Goal: Task Accomplishment & Management: Manage account settings

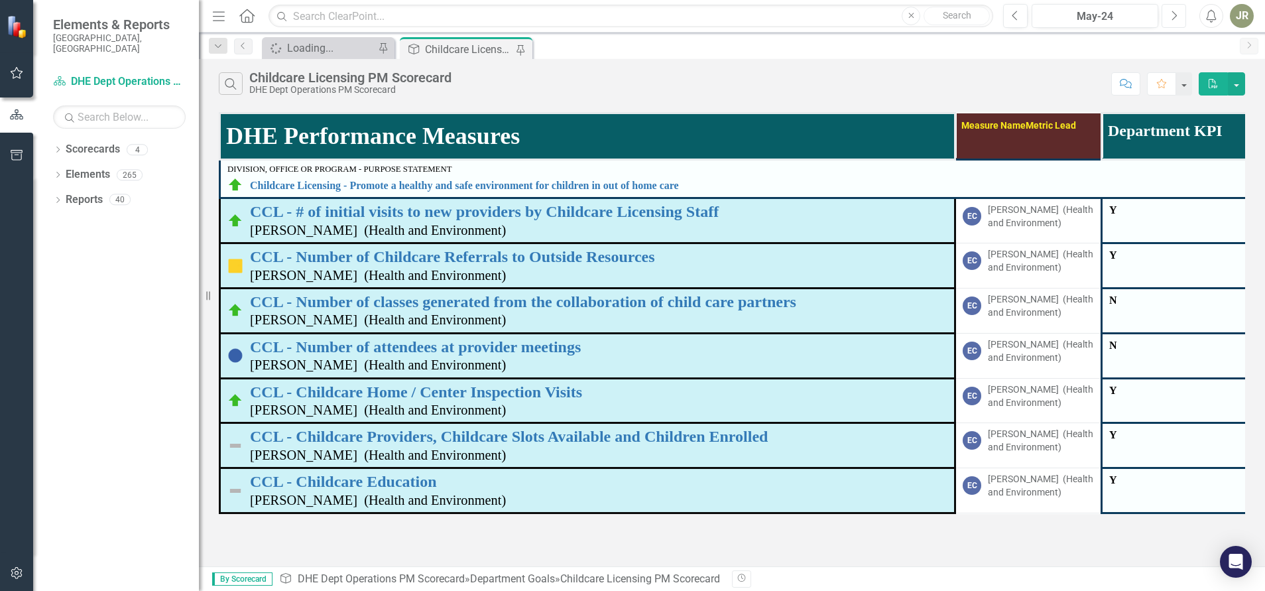
click at [1177, 15] on icon "button" at bounding box center [1175, 15] width 5 height 9
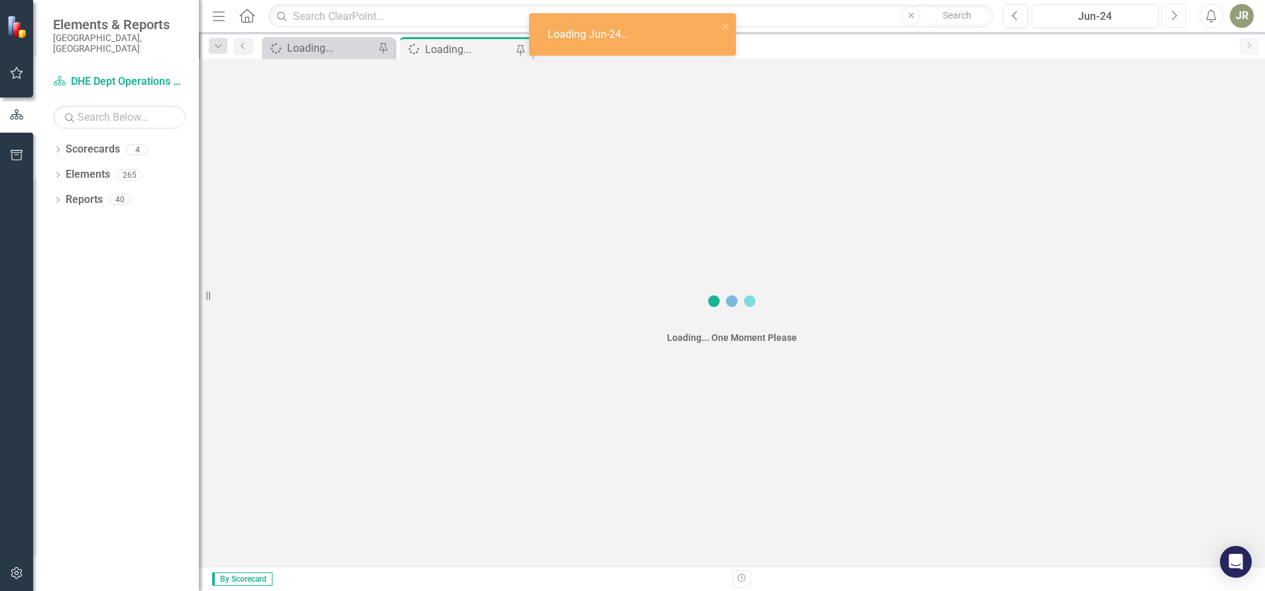
click at [1177, 15] on icon "button" at bounding box center [1175, 15] width 5 height 9
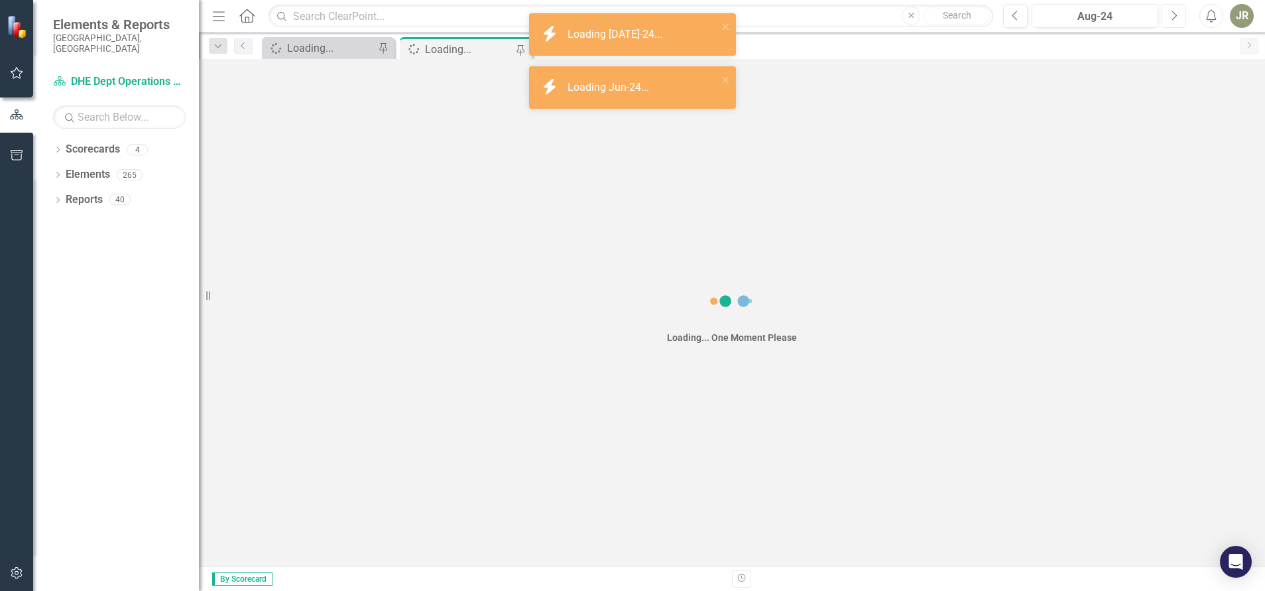
click at [1177, 15] on icon "button" at bounding box center [1175, 15] width 5 height 9
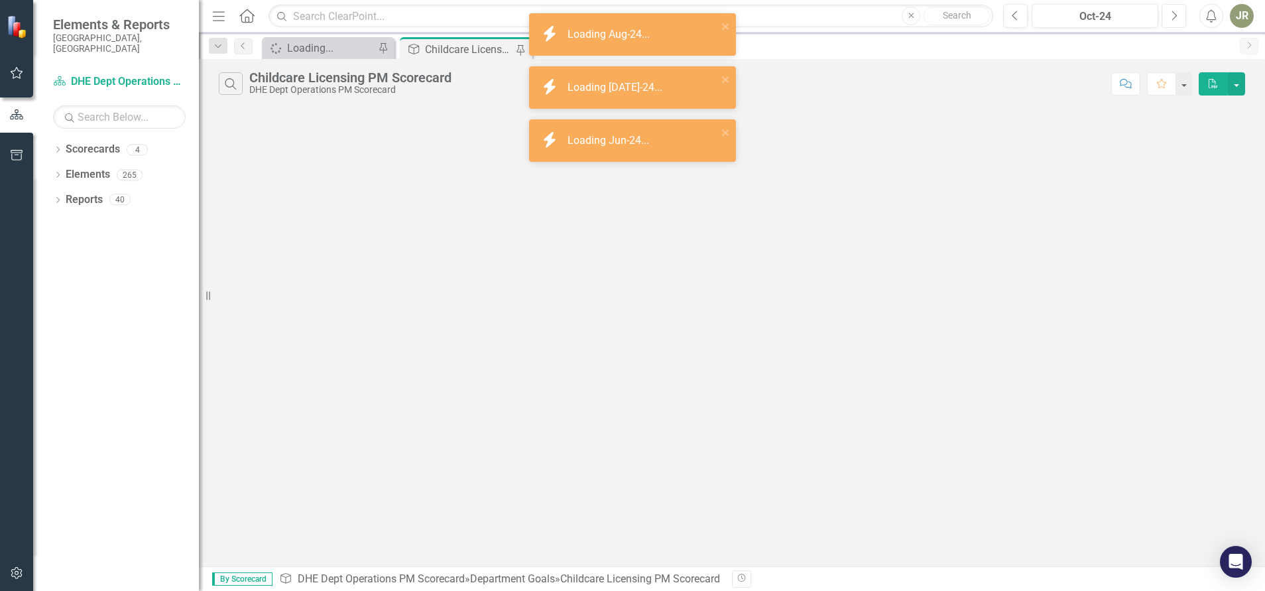
click at [1177, 15] on icon "button" at bounding box center [1175, 15] width 5 height 9
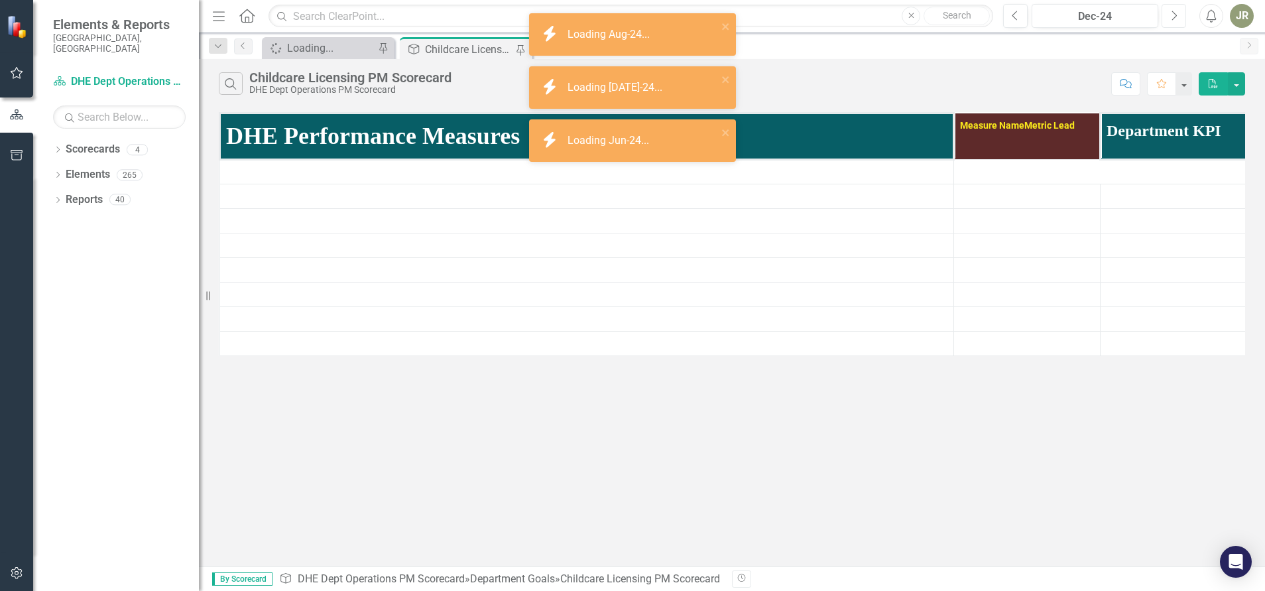
click at [1177, 15] on icon "button" at bounding box center [1175, 15] width 5 height 9
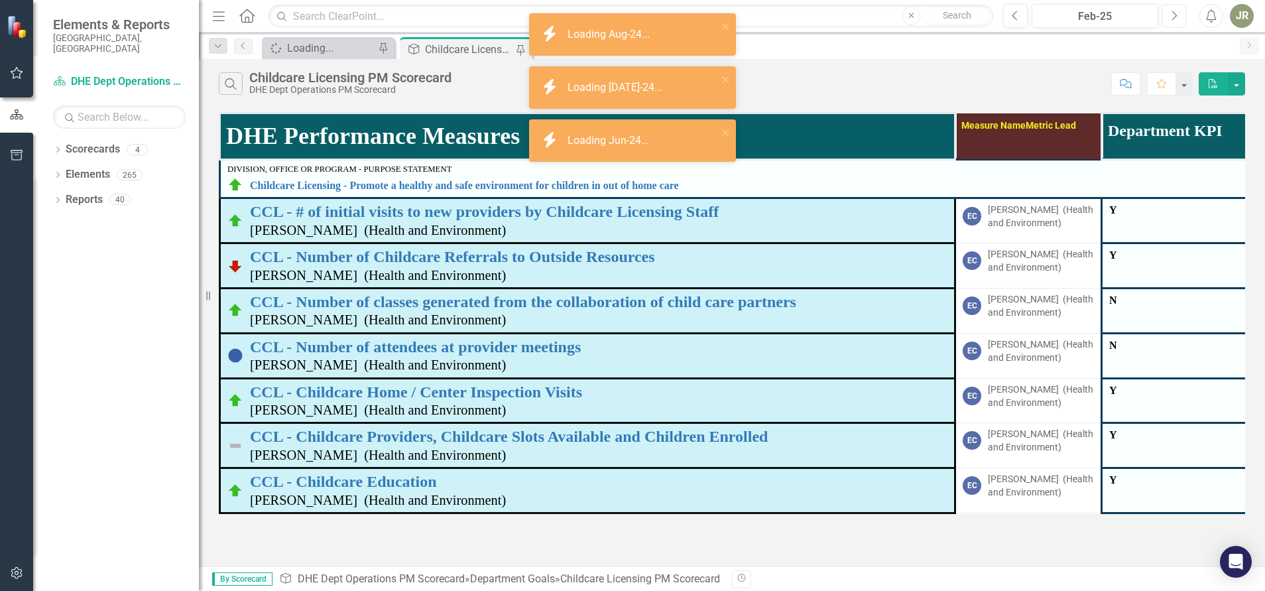
click at [1177, 15] on icon "button" at bounding box center [1175, 15] width 5 height 9
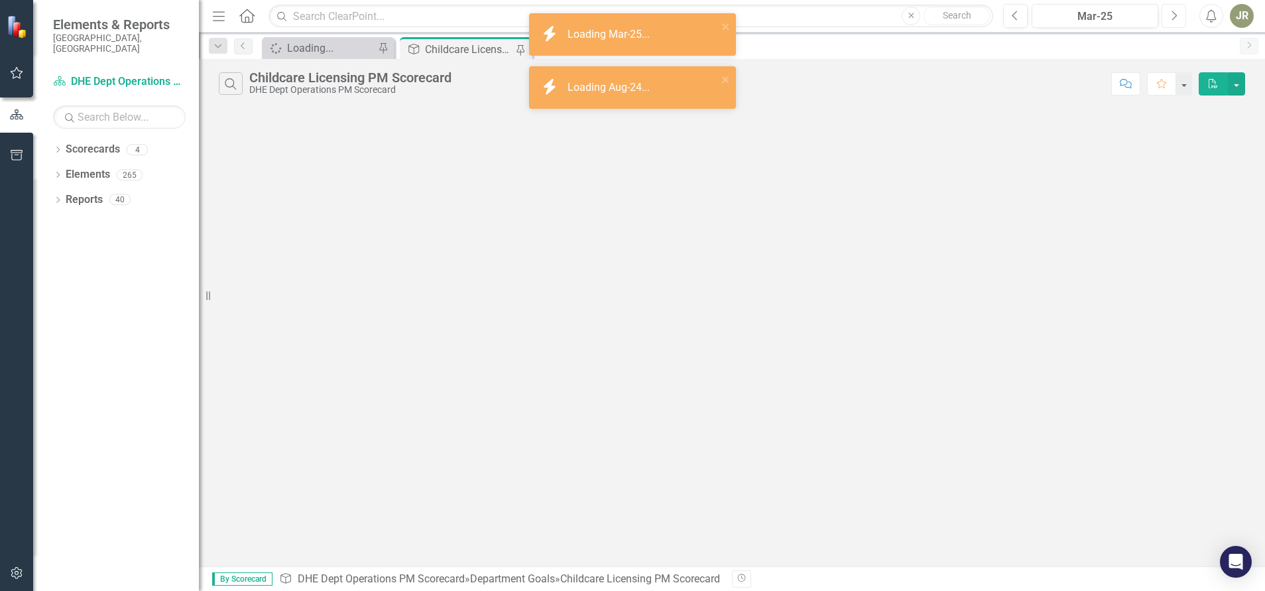
click at [1177, 15] on icon "button" at bounding box center [1175, 15] width 5 height 9
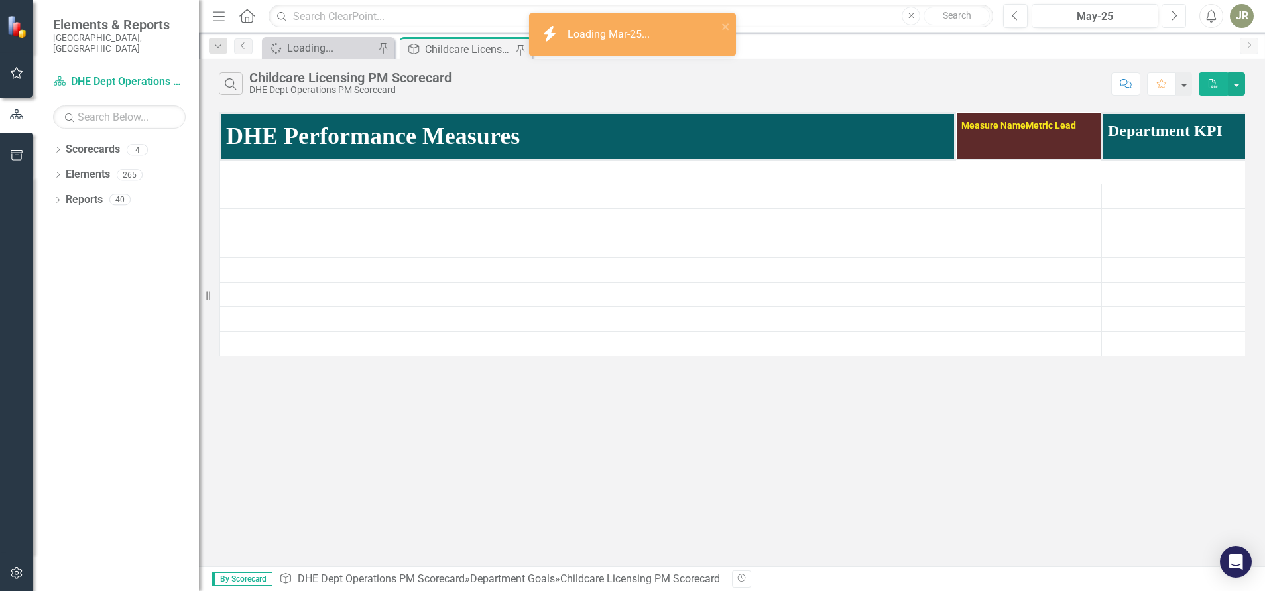
click at [1177, 15] on icon "button" at bounding box center [1175, 15] width 5 height 9
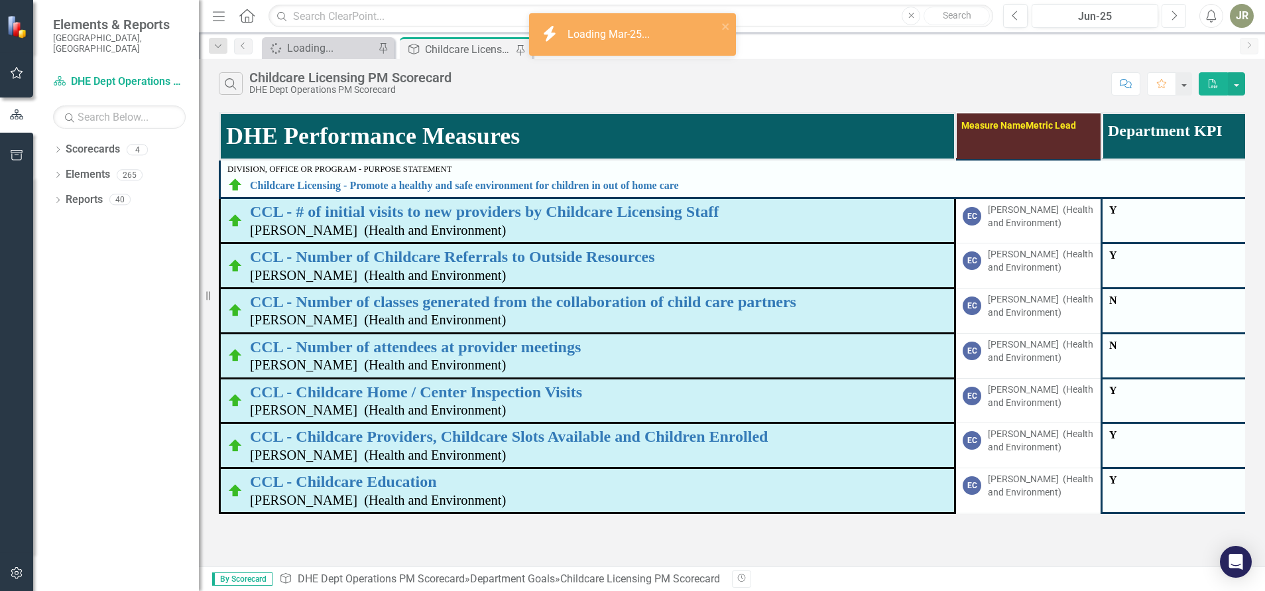
click at [1177, 15] on icon "button" at bounding box center [1175, 15] width 5 height 9
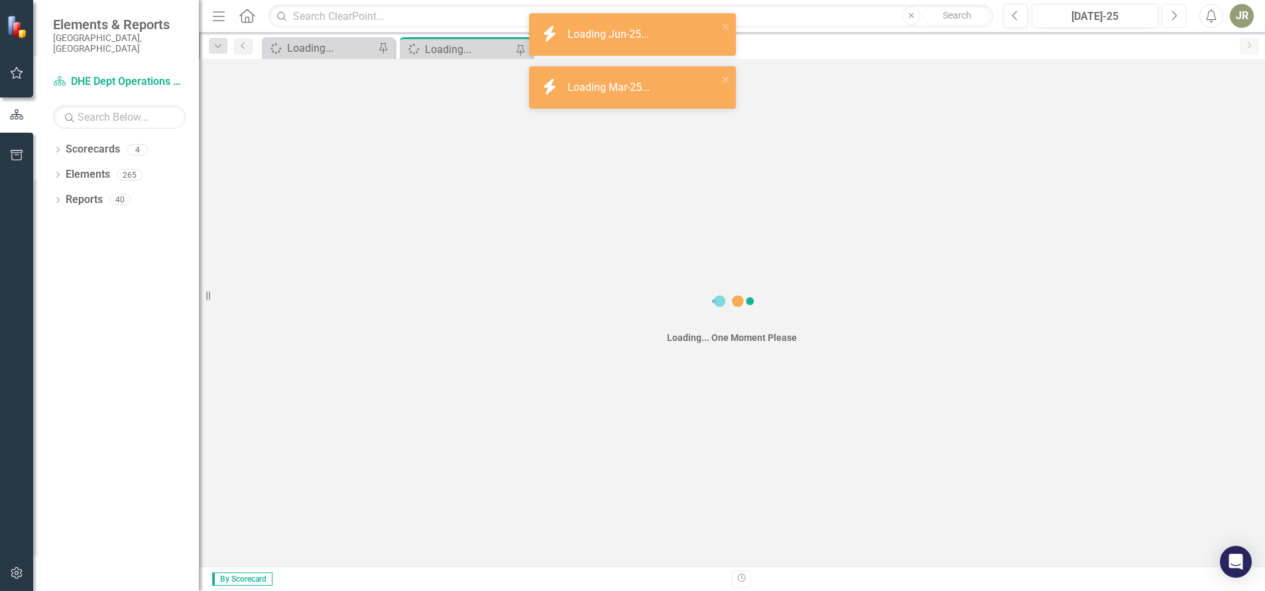
click at [1177, 15] on icon "button" at bounding box center [1175, 15] width 5 height 9
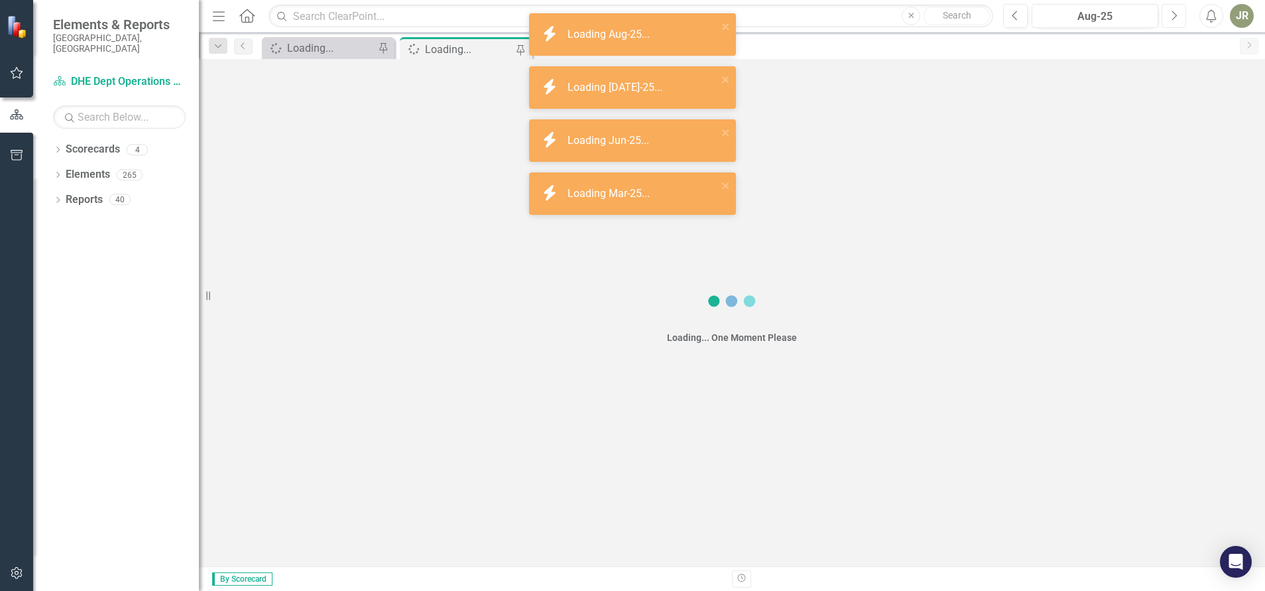
click at [1177, 15] on icon "button" at bounding box center [1175, 15] width 5 height 9
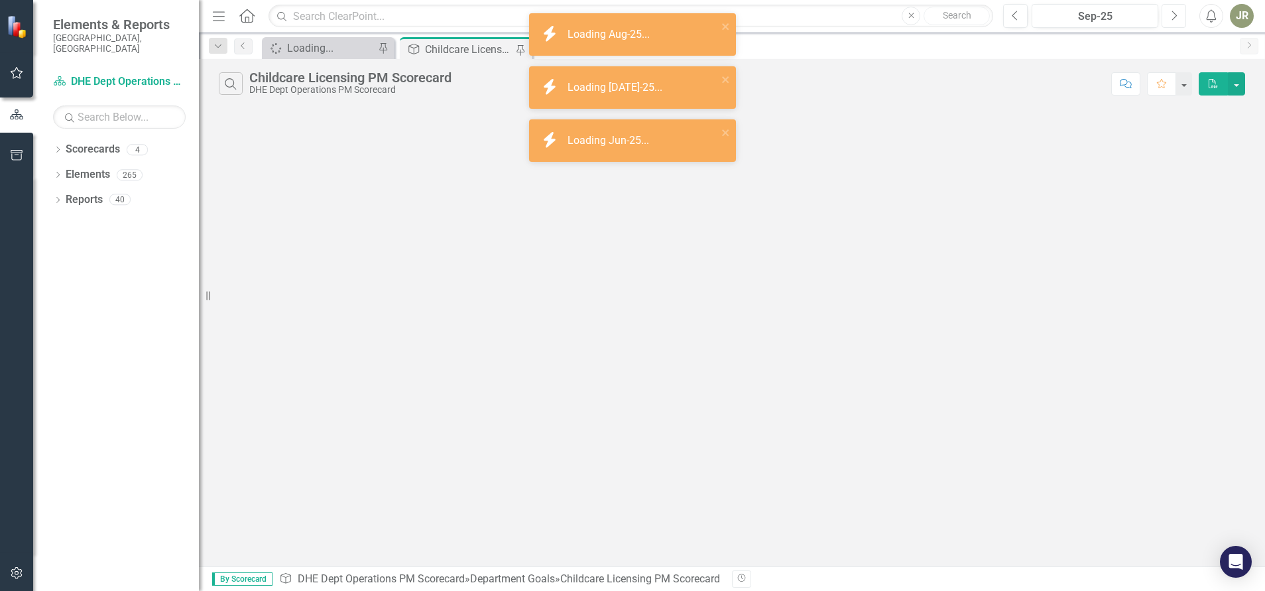
click at [1177, 15] on icon "button" at bounding box center [1175, 15] width 5 height 9
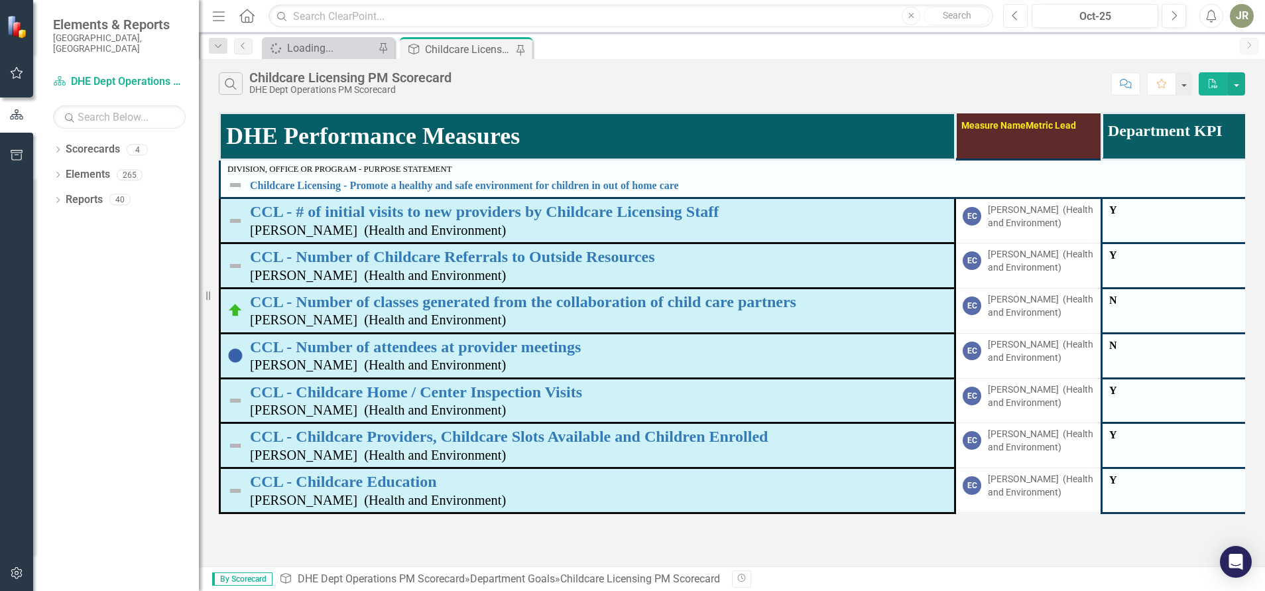
click at [1016, 19] on icon "button" at bounding box center [1015, 15] width 5 height 9
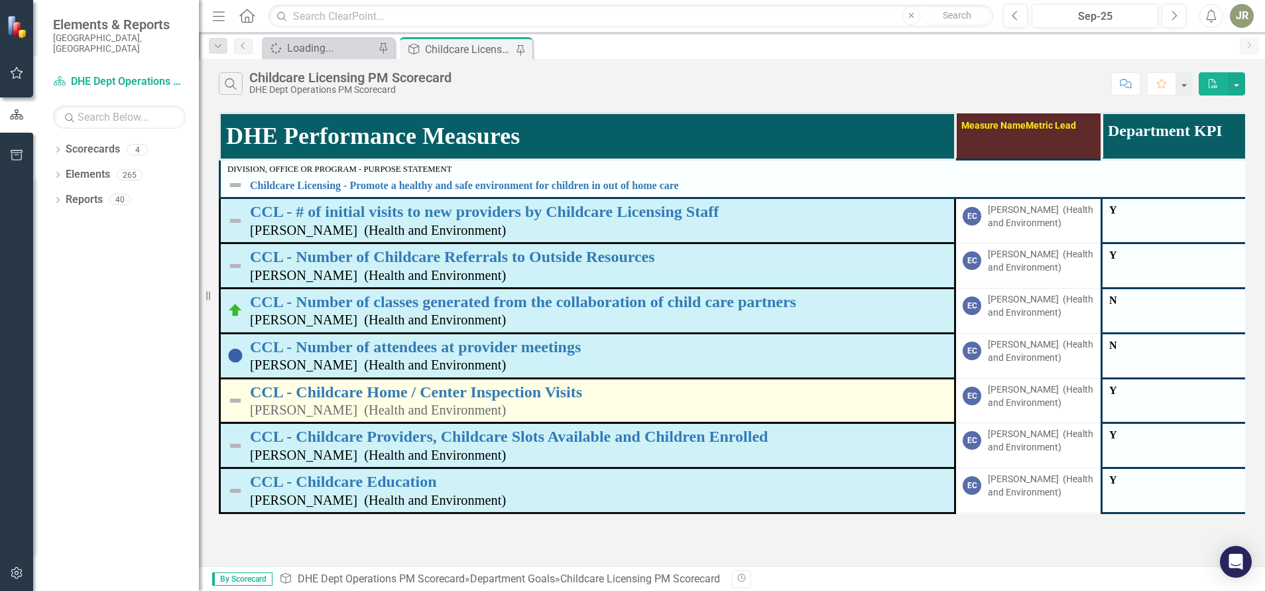
click at [242, 397] on img at bounding box center [235, 401] width 16 height 16
click at [309, 393] on link "CCL - Childcare Home / Center Inspection Visits" at bounding box center [599, 391] width 698 height 17
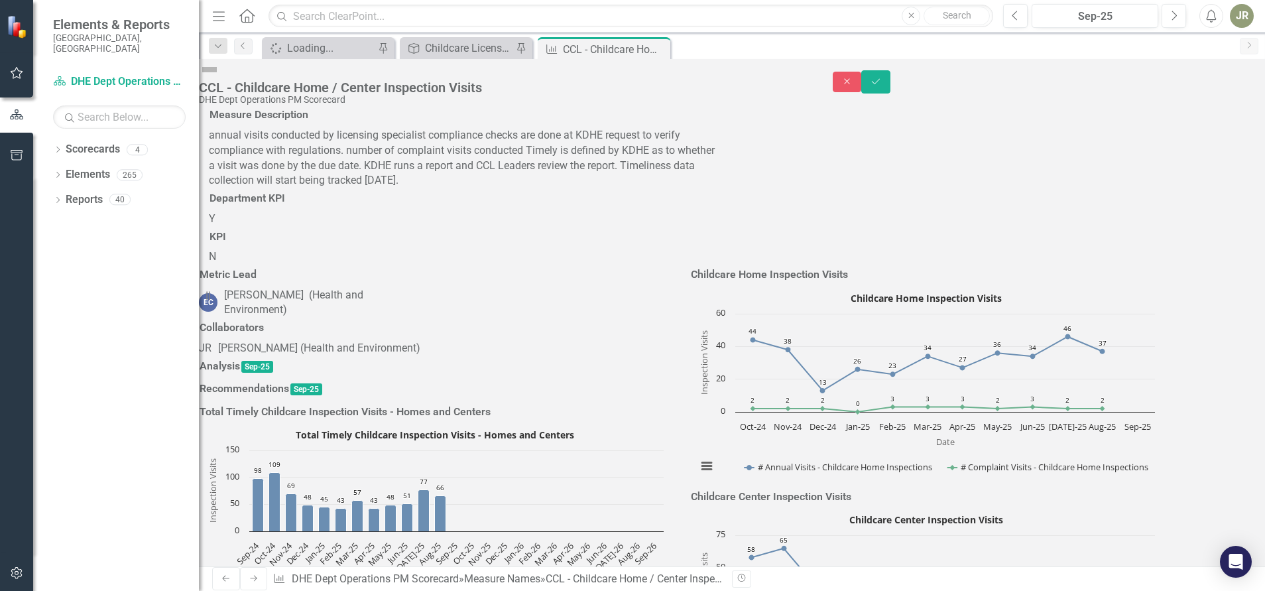
type textarea "61"
click at [882, 77] on icon "Save" at bounding box center [876, 81] width 12 height 9
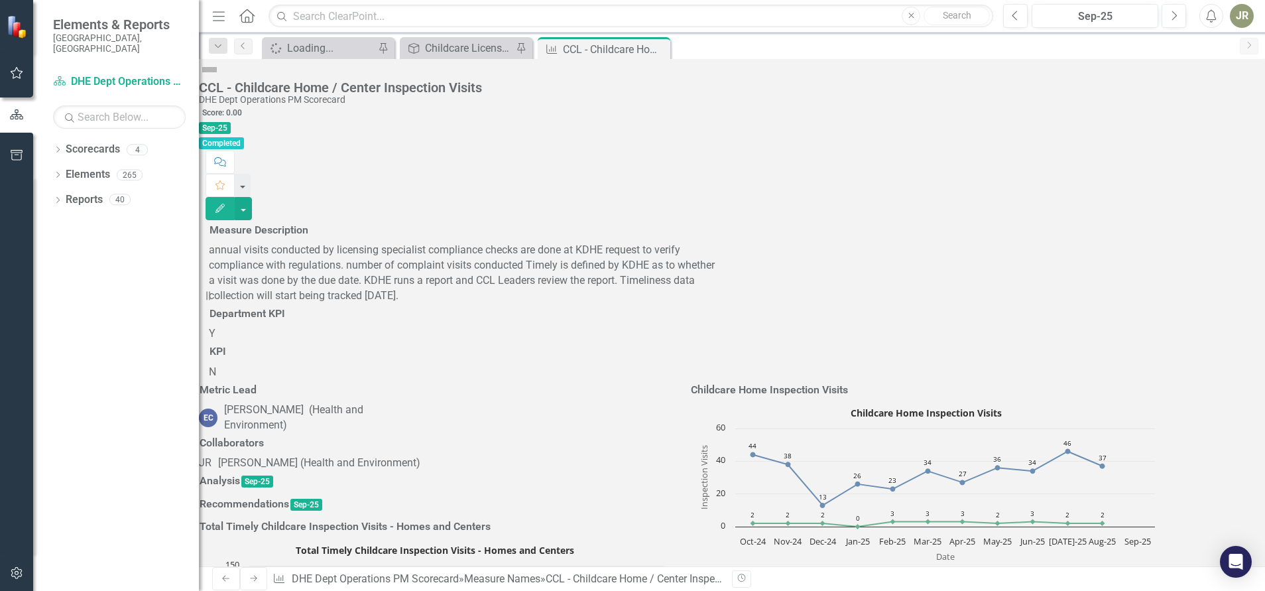
scroll to position [1830, 0]
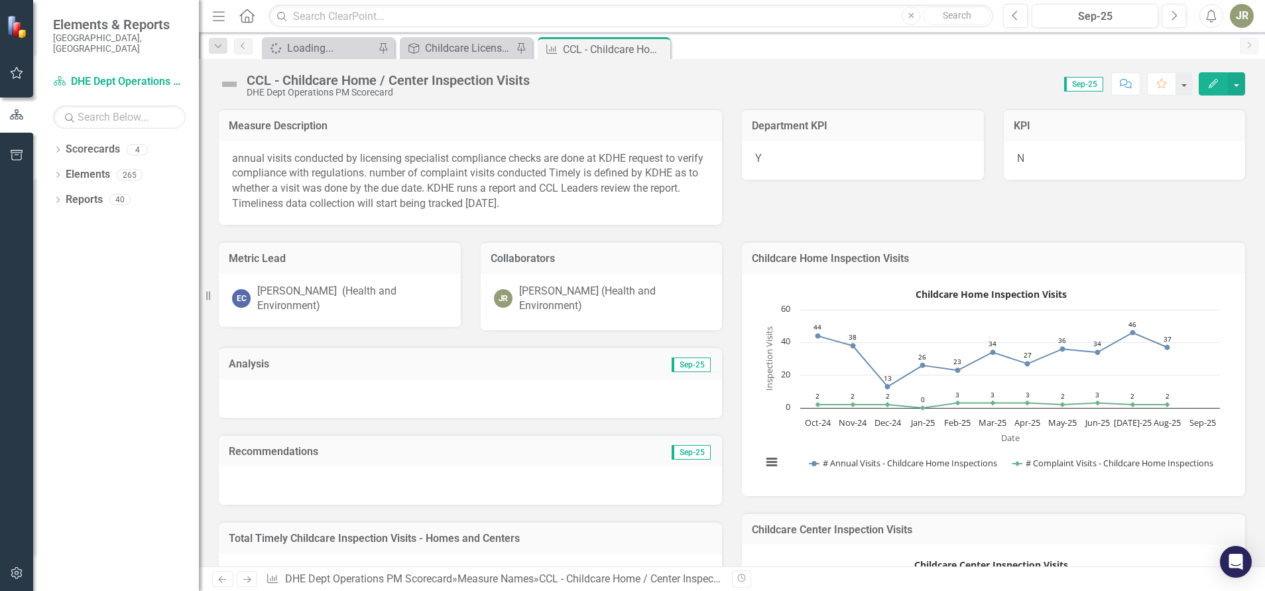
scroll to position [1830, 0]
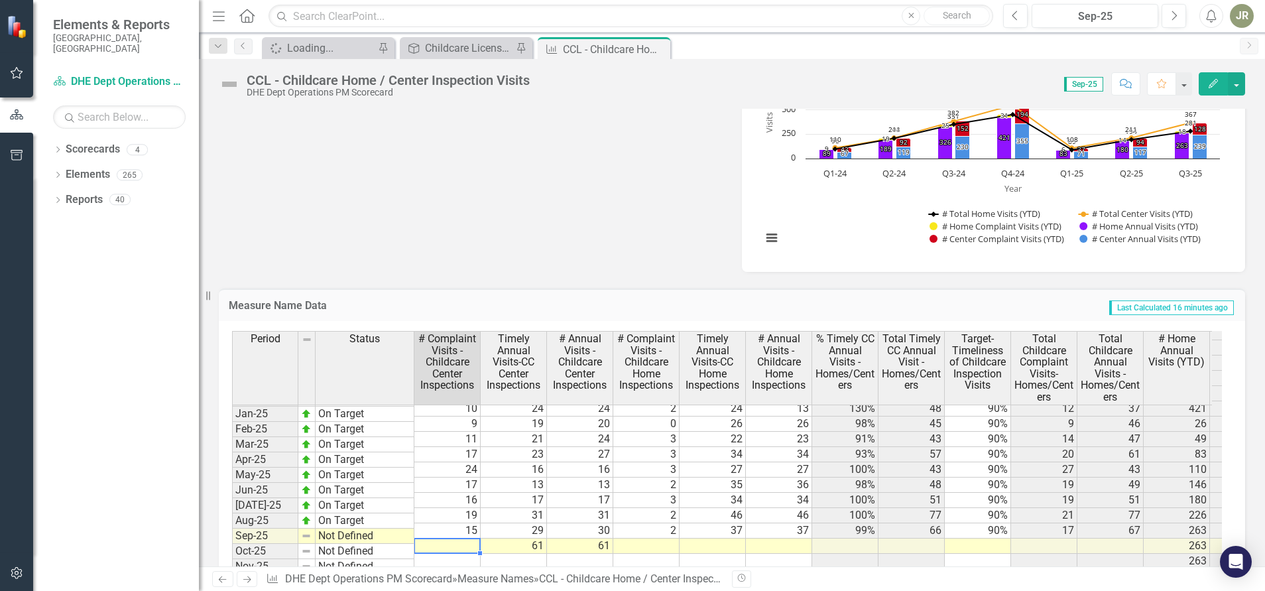
click at [472, 539] on td at bounding box center [448, 546] width 66 height 15
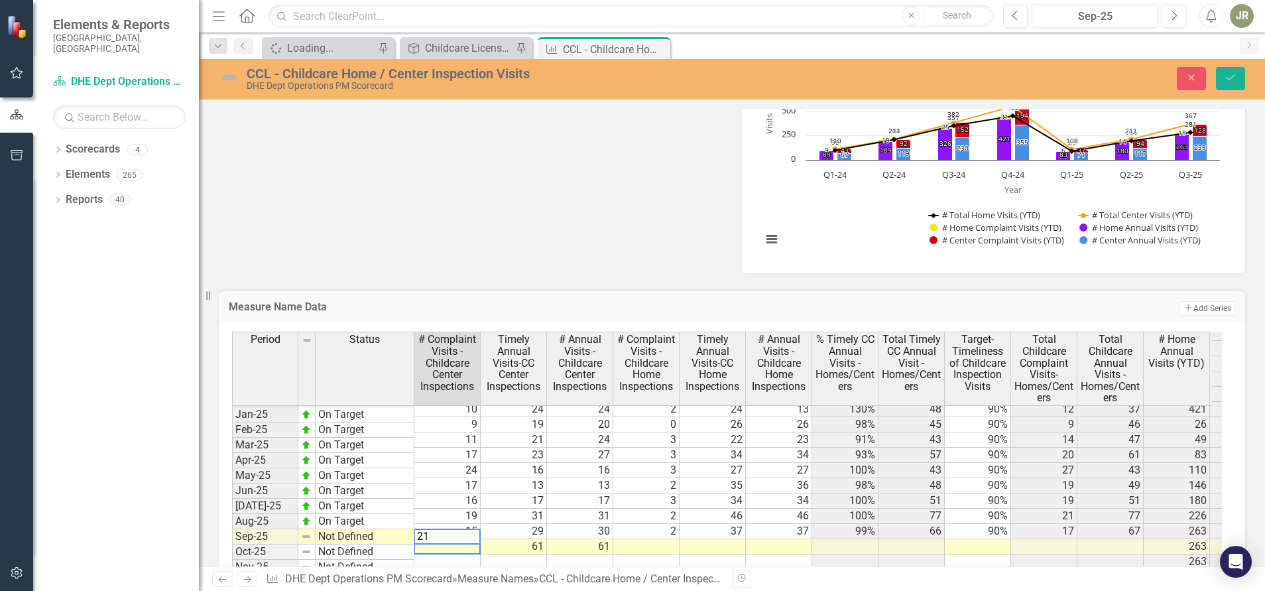
type textarea "21"
click at [656, 539] on td at bounding box center [647, 546] width 66 height 15
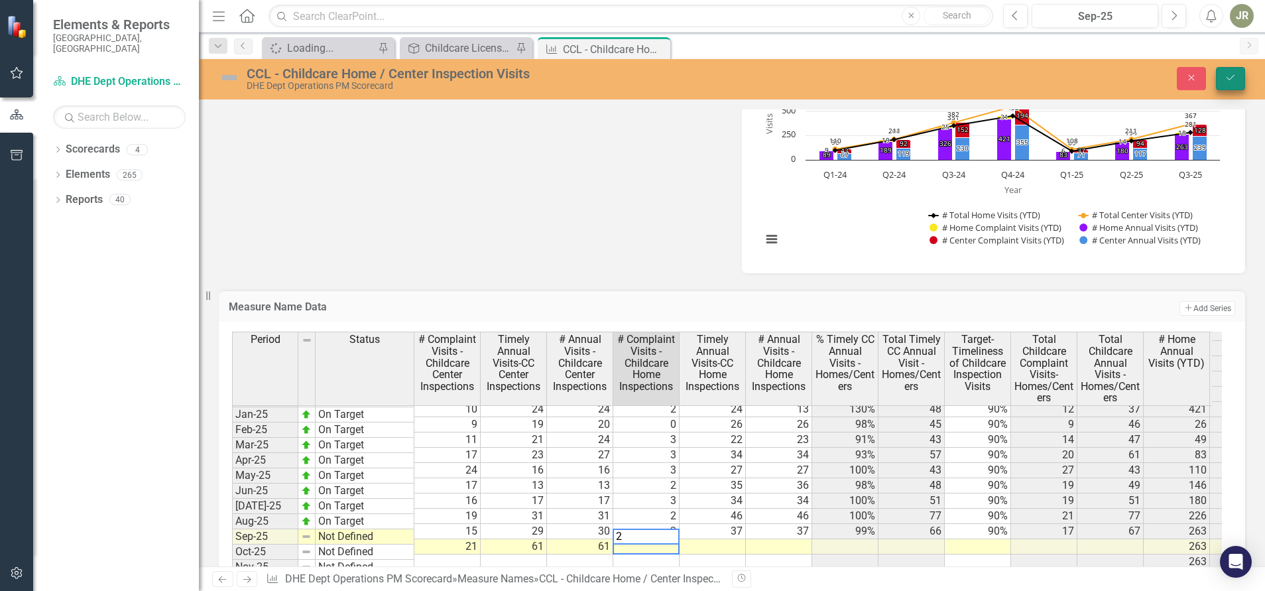
type textarea "2"
click at [1234, 74] on icon "Save" at bounding box center [1231, 77] width 12 height 9
